Goal: Task Accomplishment & Management: Manage account settings

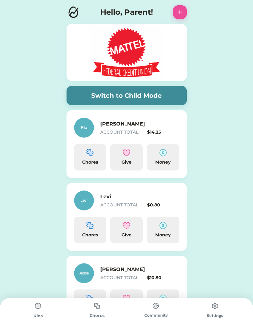
click at [151, 157] on div "Money" at bounding box center [163, 157] width 32 height 27
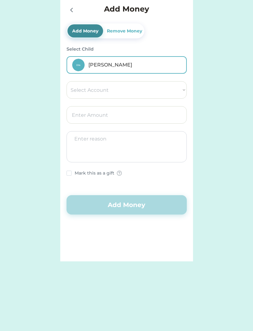
click at [169, 89] on select "Select Account Save Give Spend" at bounding box center [127, 89] width 120 height 17
select select ""1348695171700984260__LOOKUP__1754715090043x285458363226400960""
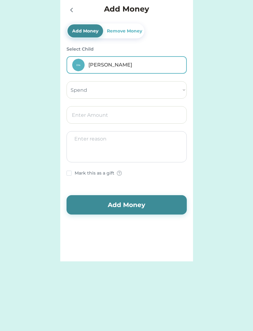
click at [131, 117] on input "input" at bounding box center [127, 114] width 120 height 17
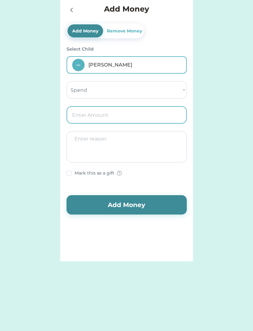
type input "1.00"
click at [137, 208] on button "Add Money" at bounding box center [127, 204] width 120 height 19
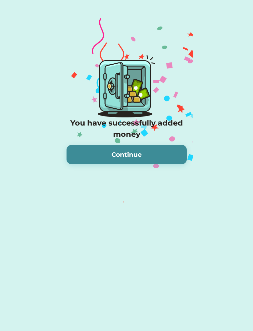
click at [141, 161] on button "Continue" at bounding box center [127, 154] width 120 height 19
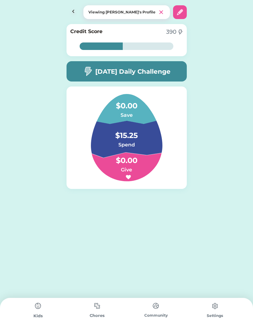
click at [75, 10] on img at bounding box center [74, 12] width 14 height 14
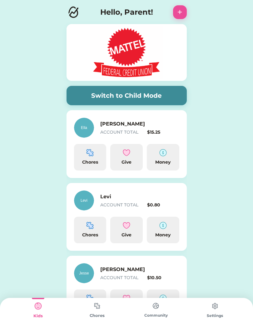
click at [166, 229] on img at bounding box center [162, 225] width 7 height 7
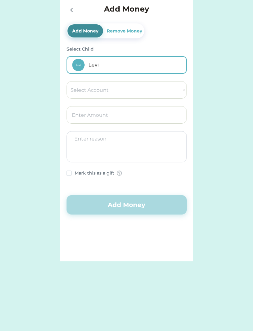
click at [169, 91] on select "Select Account Save Give Spend" at bounding box center [127, 89] width 120 height 17
select select ""1348695171700984260__LOOKUP__1754715219991x170164447092229440""
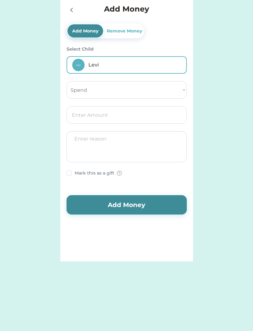
click at [129, 117] on input "input" at bounding box center [127, 114] width 120 height 17
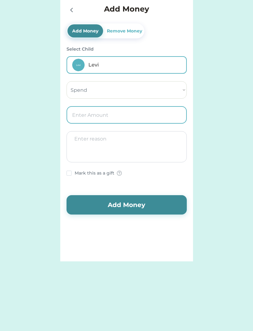
type input "1.00"
click at [142, 208] on button "Add Money" at bounding box center [127, 204] width 120 height 19
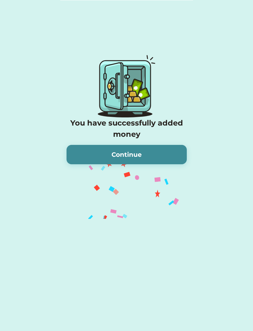
click at [163, 158] on button "Continue" at bounding box center [127, 154] width 120 height 19
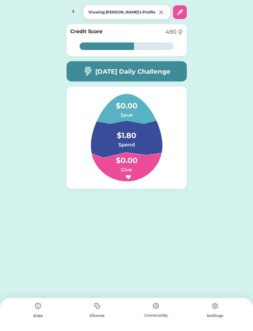
click at [71, 6] on img at bounding box center [74, 12] width 14 height 14
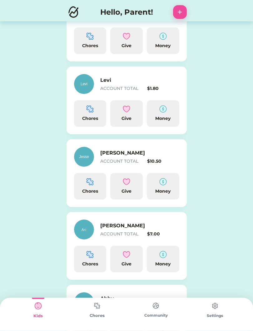
scroll to position [122, 0]
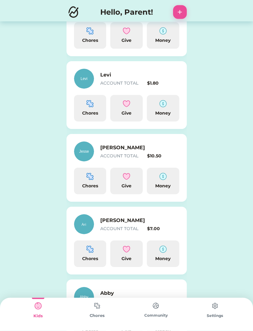
click at [163, 179] on img at bounding box center [162, 176] width 7 height 7
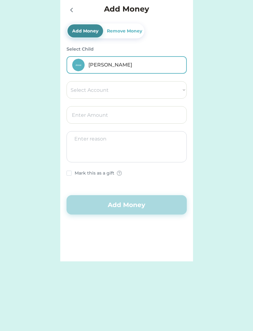
click at [181, 89] on select "Select Account Save Give Spend" at bounding box center [127, 89] width 120 height 17
select select ""1348695171700984260__LOOKUP__1754715264261x879648020028811600""
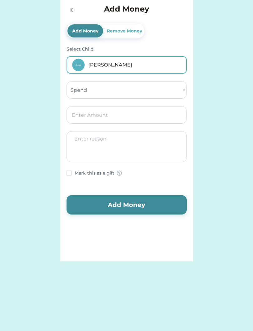
click at [118, 92] on select "Select Account Save Give Spend" at bounding box center [127, 89] width 120 height 17
click at [81, 113] on input "input" at bounding box center [127, 114] width 120 height 17
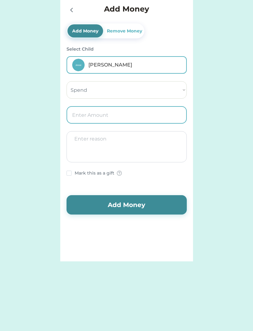
type input "1.00"
click at [148, 207] on button "Add Money" at bounding box center [127, 204] width 120 height 19
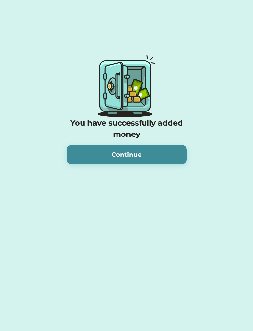
click at [161, 156] on button "Continue" at bounding box center [127, 154] width 120 height 19
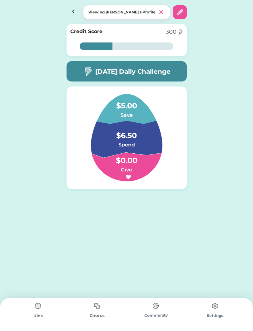
click at [70, 7] on img at bounding box center [74, 12] width 14 height 14
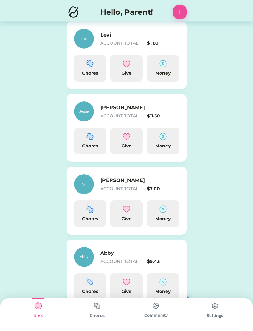
scroll to position [162, 0]
click at [162, 212] on img at bounding box center [162, 209] width 7 height 7
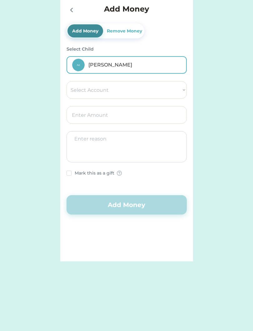
click at [177, 89] on select "Select Account Save Give Spend" at bounding box center [127, 89] width 120 height 17
select select ""1348695171700984260__LOOKUP__1754715340837x191646150522124100""
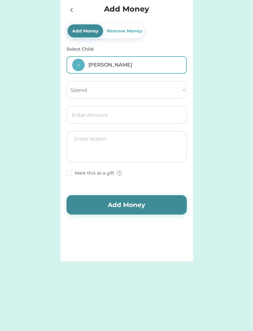
click at [161, 120] on input "input" at bounding box center [127, 114] width 120 height 17
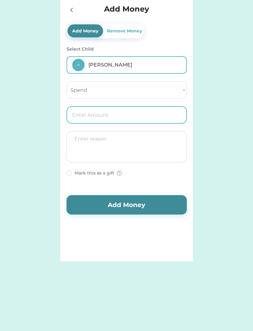
type input "1.00"
click at [152, 205] on button "Add Money" at bounding box center [127, 204] width 120 height 19
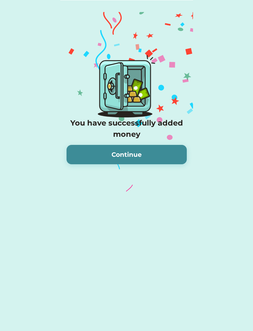
click at [152, 159] on button "Continue" at bounding box center [127, 154] width 120 height 19
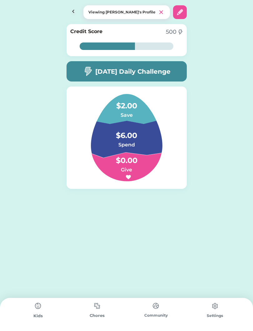
click at [72, 13] on img at bounding box center [74, 12] width 14 height 14
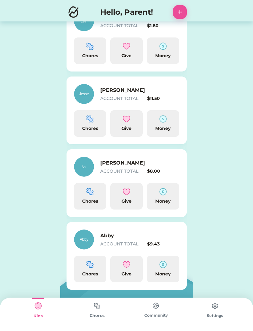
scroll to position [181, 0]
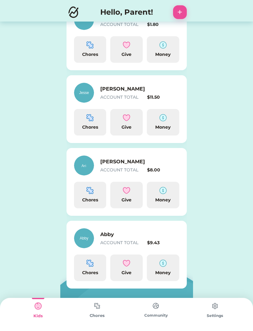
click at [165, 267] on img at bounding box center [162, 263] width 7 height 7
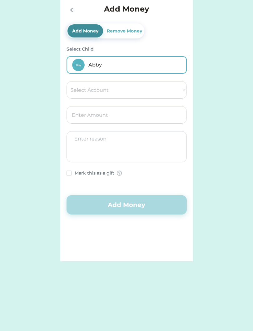
click at [140, 119] on input "input" at bounding box center [127, 114] width 120 height 17
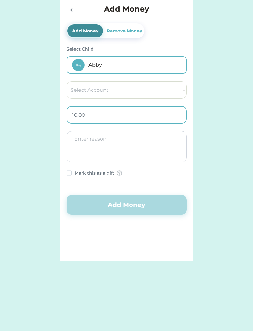
type input "1.00"
click at [109, 148] on textarea at bounding box center [127, 146] width 120 height 31
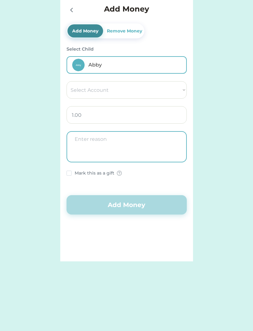
click at [171, 89] on select "Select Account Save Give Spend" at bounding box center [127, 89] width 120 height 17
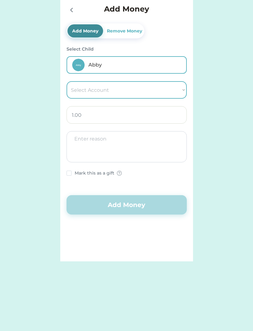
select select ""1348695171700984260__LOOKUP__1754715393594x950643124964924300""
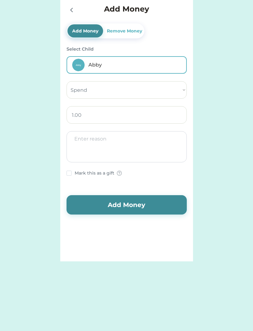
click at [148, 204] on button "Add Money" at bounding box center [127, 204] width 120 height 19
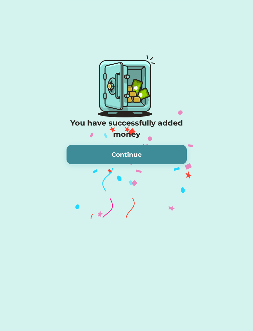
click at [209, 192] on div "Switch to Child Mode [PERSON_NAME] ACCOUNT TOTAL $15.25 Chores Give Money Levi …" at bounding box center [126, 109] width 253 height 219
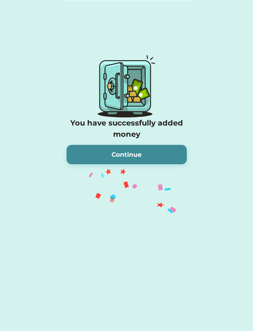
click at [157, 155] on button "Continue" at bounding box center [127, 154] width 120 height 19
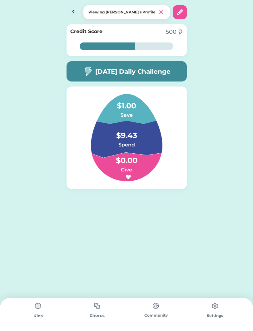
click at [73, 12] on img at bounding box center [74, 12] width 14 height 14
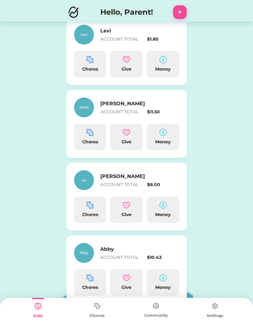
scroll to position [181, 0]
